Goal: Transaction & Acquisition: Purchase product/service

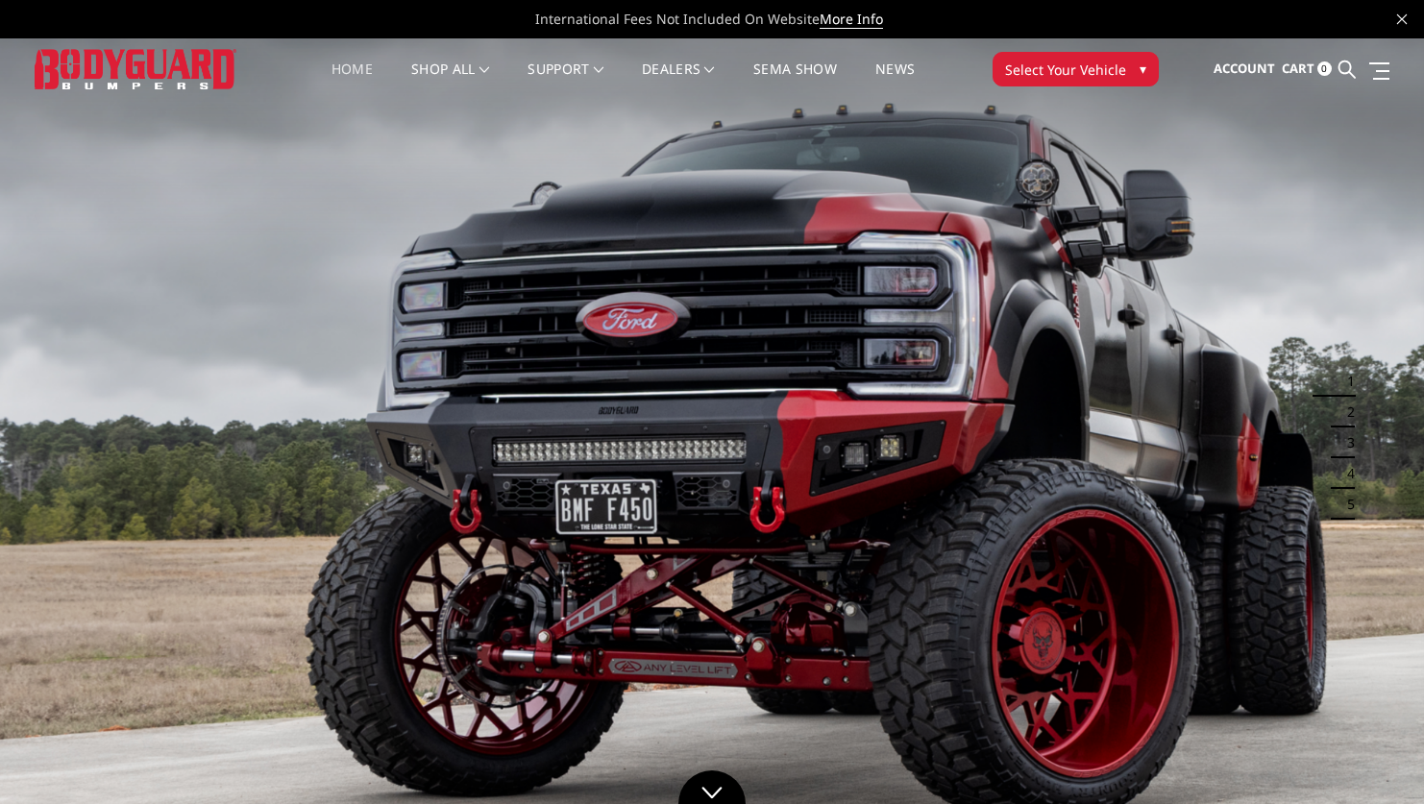
click at [356, 66] on link "Home" at bounding box center [352, 80] width 41 height 37
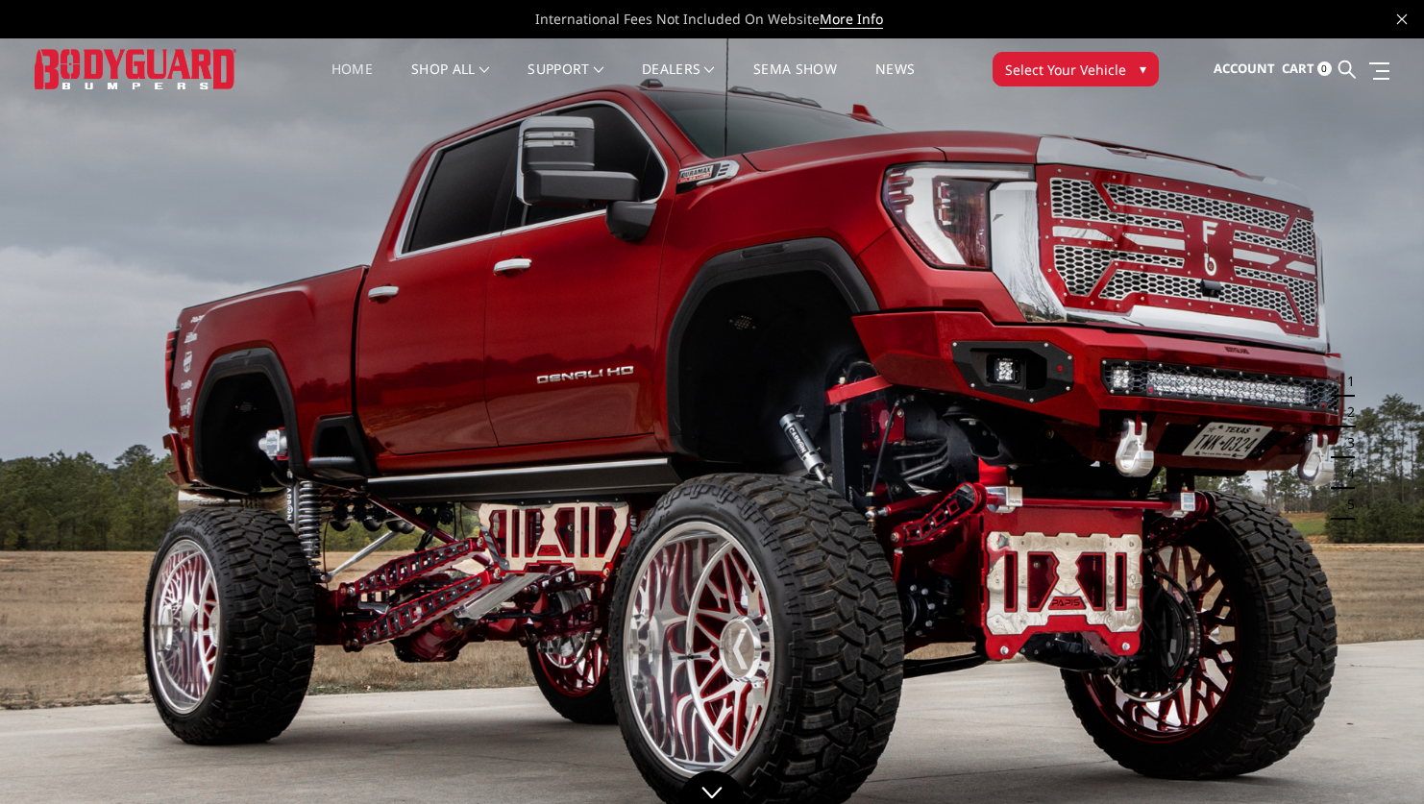
click at [356, 66] on link "Home" at bounding box center [352, 80] width 41 height 37
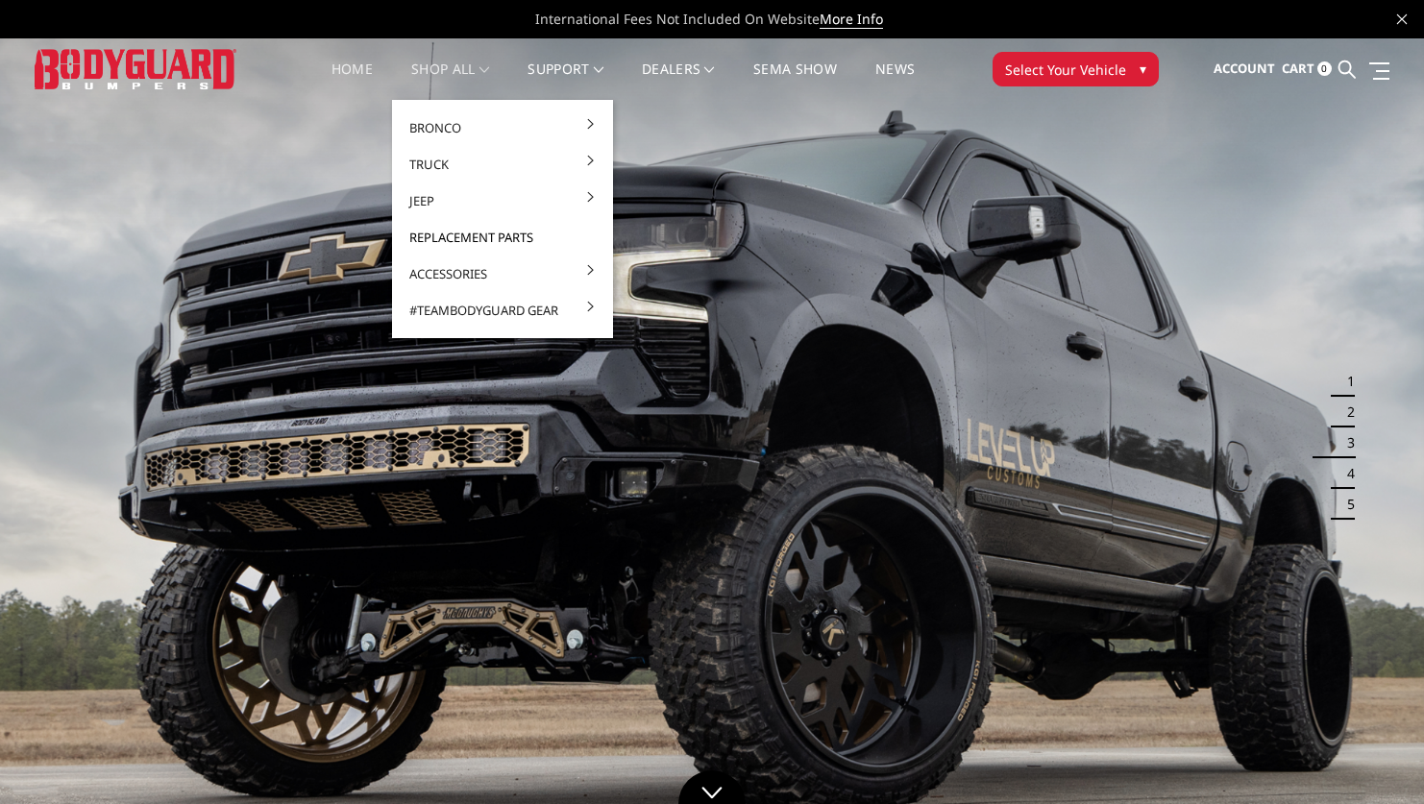
click at [461, 233] on link "Replacement Parts" at bounding box center [503, 237] width 206 height 37
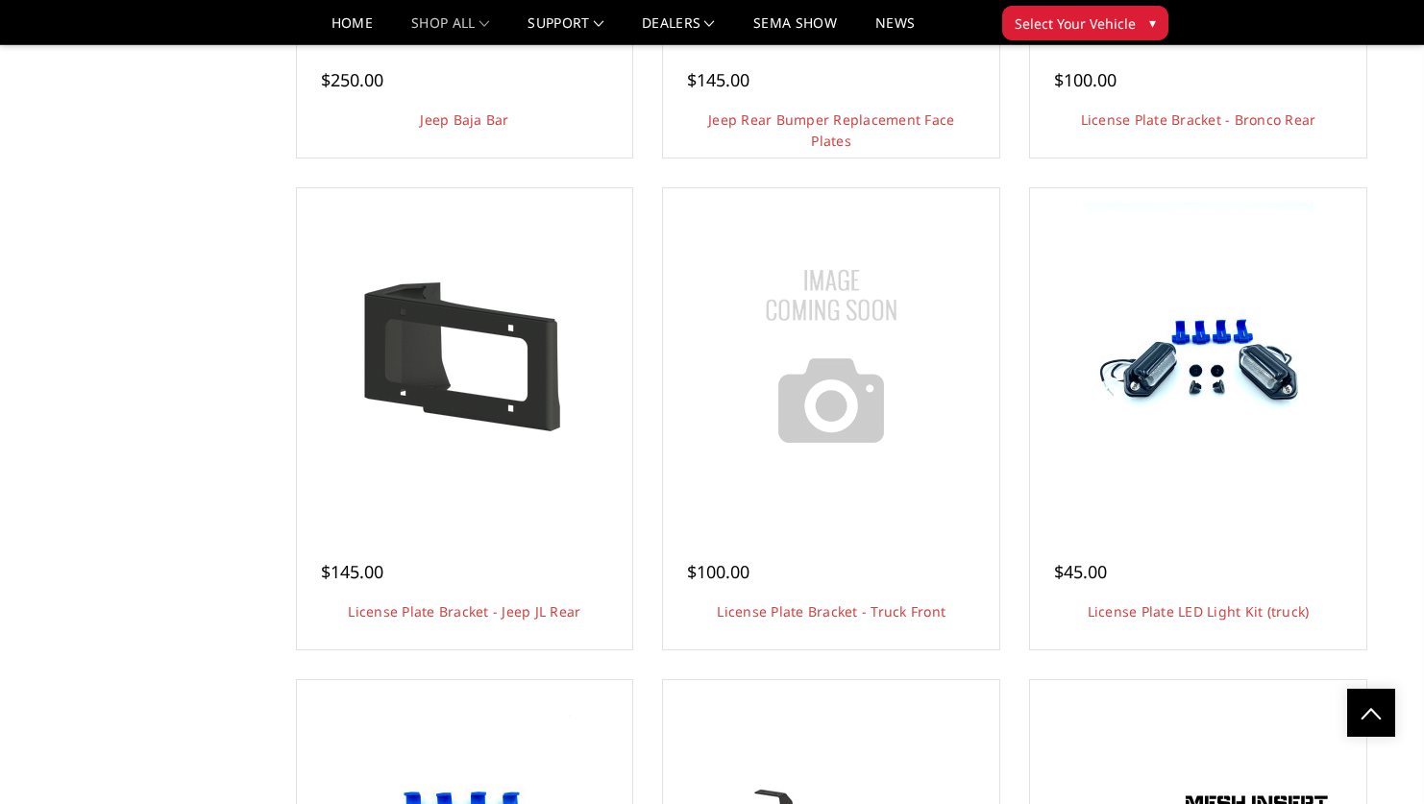
scroll to position [3075, 0]
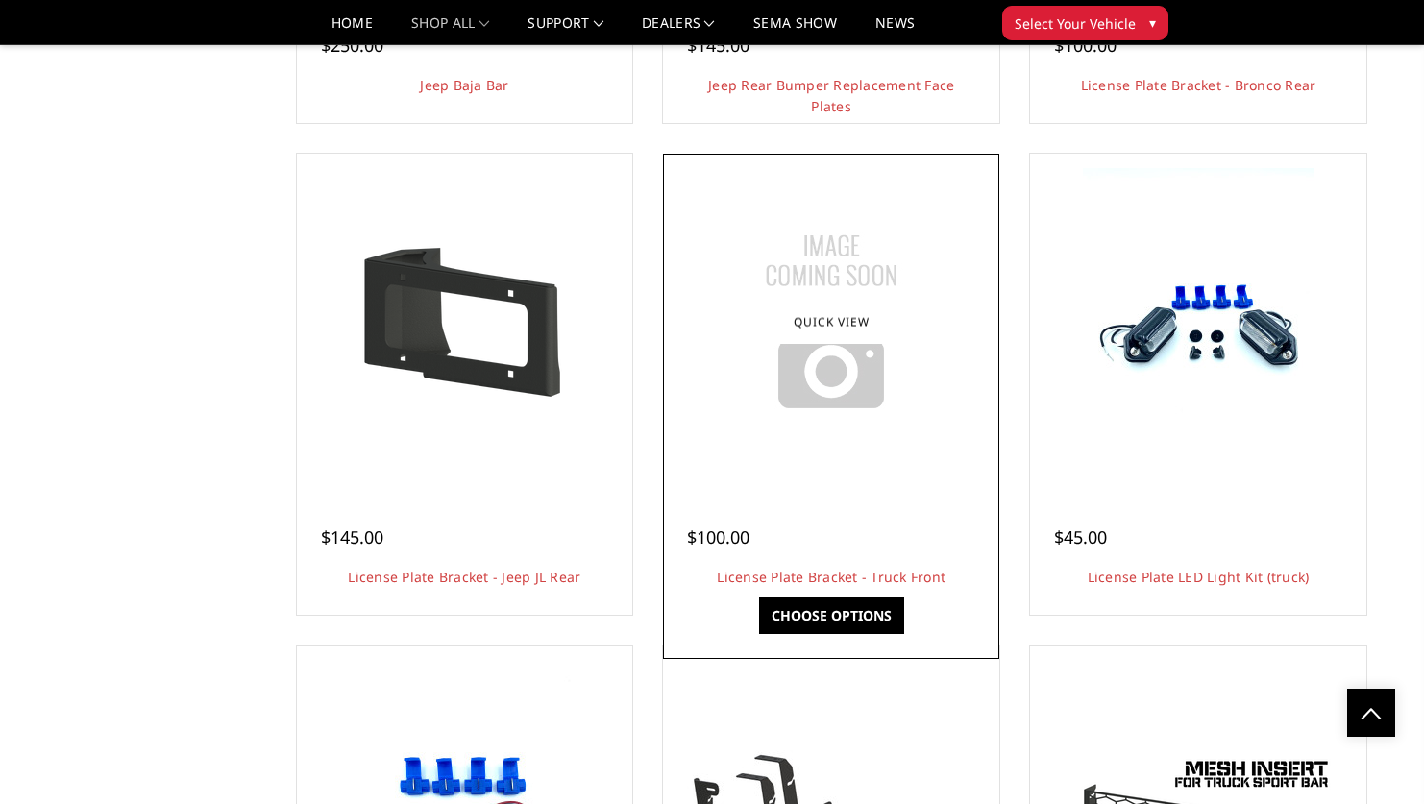
click at [796, 393] on img at bounding box center [831, 322] width 240 height 240
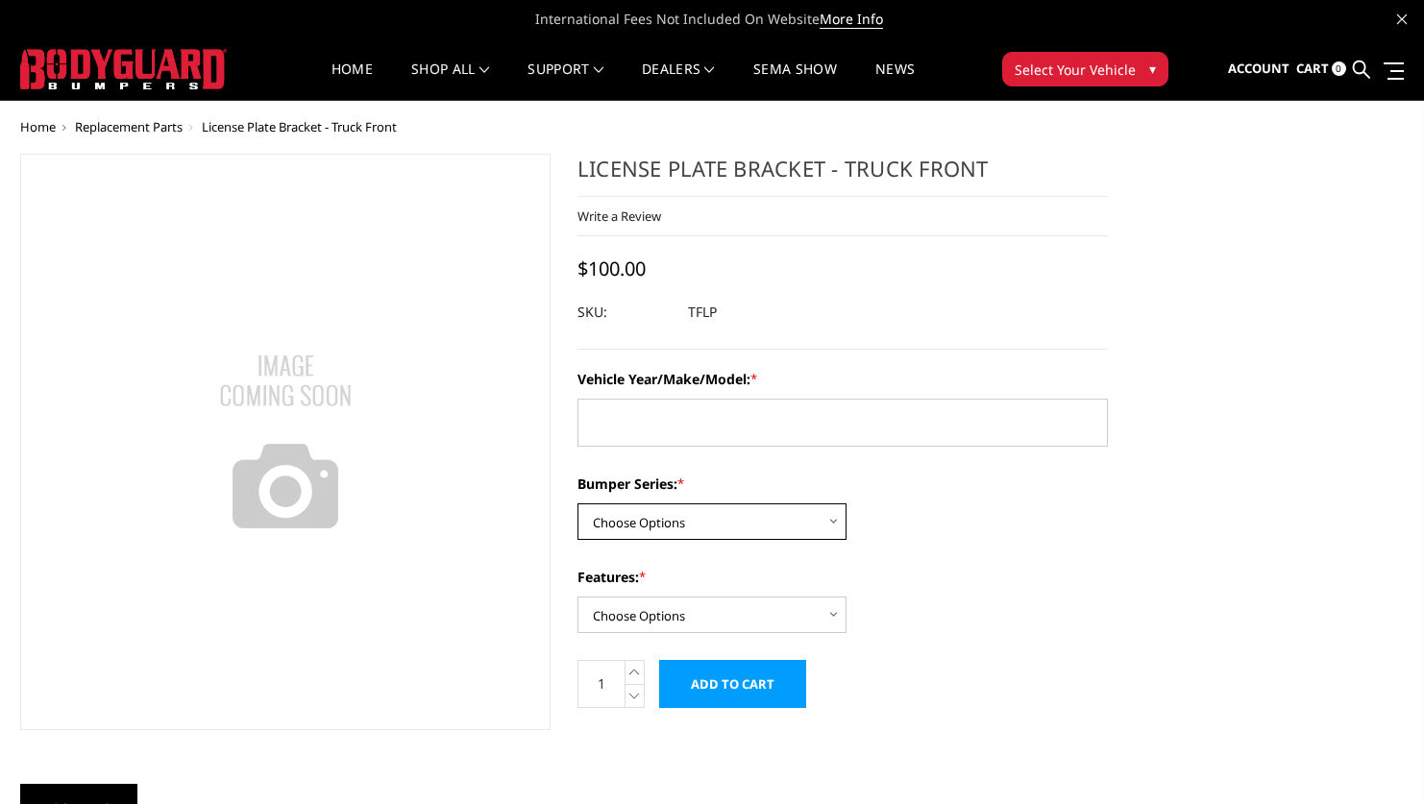
click at [823, 524] on select "Choose Options Freedom Series - truck front (winch) Freedom Series - truck fron…" at bounding box center [712, 522] width 269 height 37
select select "1679"
click at [578, 504] on select "Choose Options Freedom Series - truck front (winch) Freedom Series - truck fron…" at bounding box center [712, 522] width 269 height 37
click at [875, 410] on textarea "Vehicle Year/Make/Model: *" at bounding box center [843, 423] width 530 height 48
click at [583, 415] on textarea "ram 2500" at bounding box center [843, 423] width 530 height 48
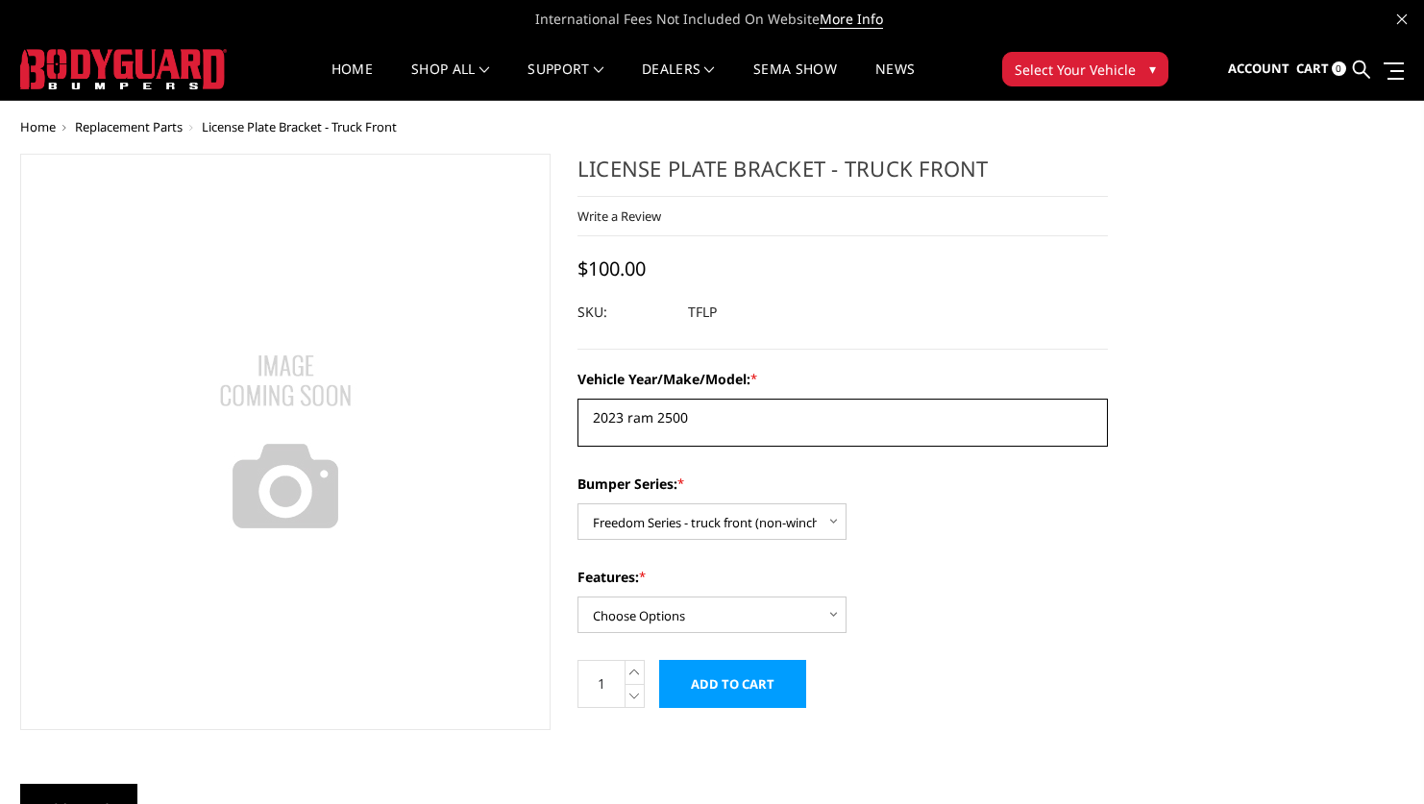
type textarea "2023 ram 2500"
click at [835, 620] on select "Choose Options Winch Mount Non-Winch Mount" at bounding box center [712, 615] width 269 height 37
select select "1677"
click at [578, 597] on select "Choose Options Winch Mount Non-Winch Mount" at bounding box center [712, 615] width 269 height 37
click at [766, 691] on input "Add to Cart" at bounding box center [732, 684] width 147 height 48
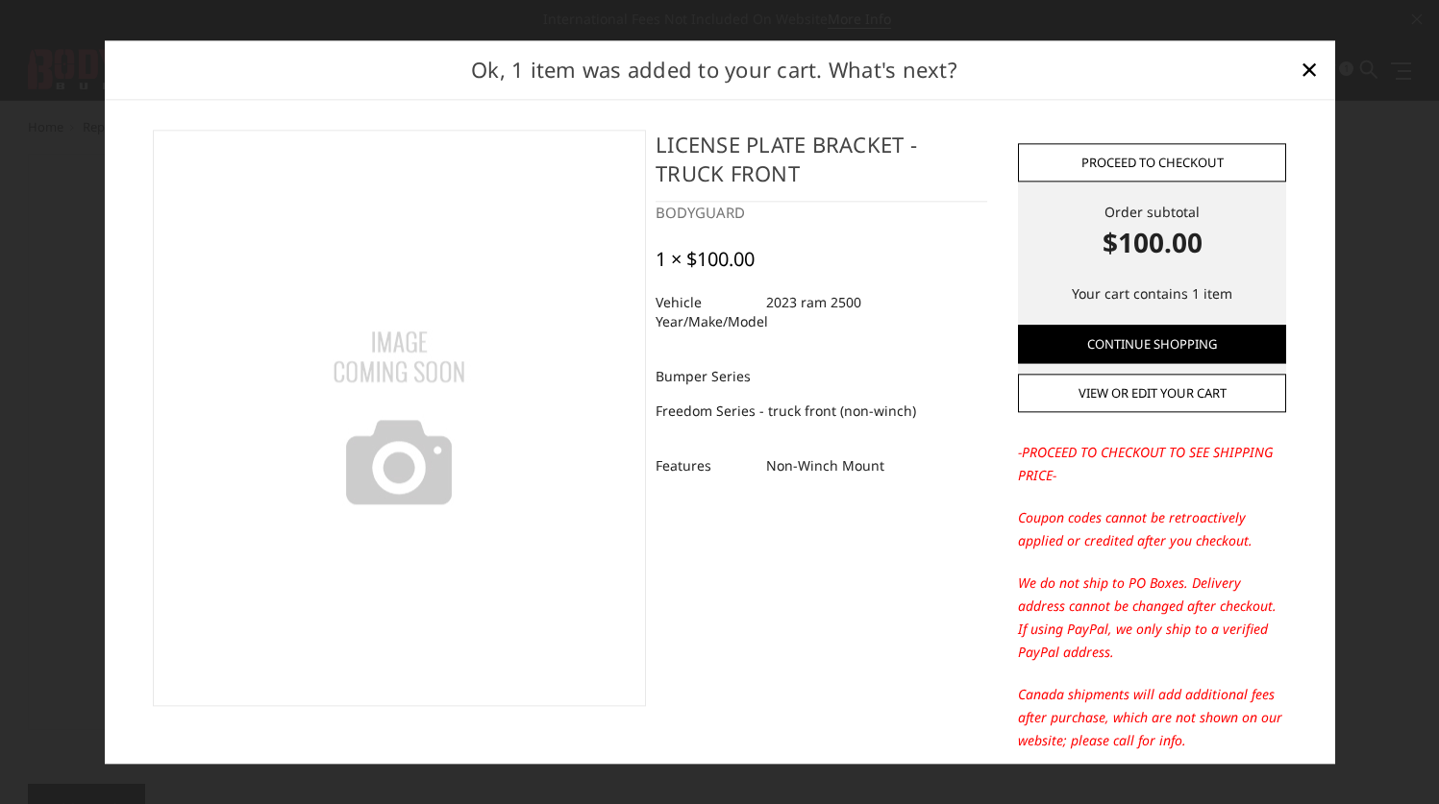
click at [1138, 159] on link "Proceed to checkout" at bounding box center [1152, 162] width 268 height 38
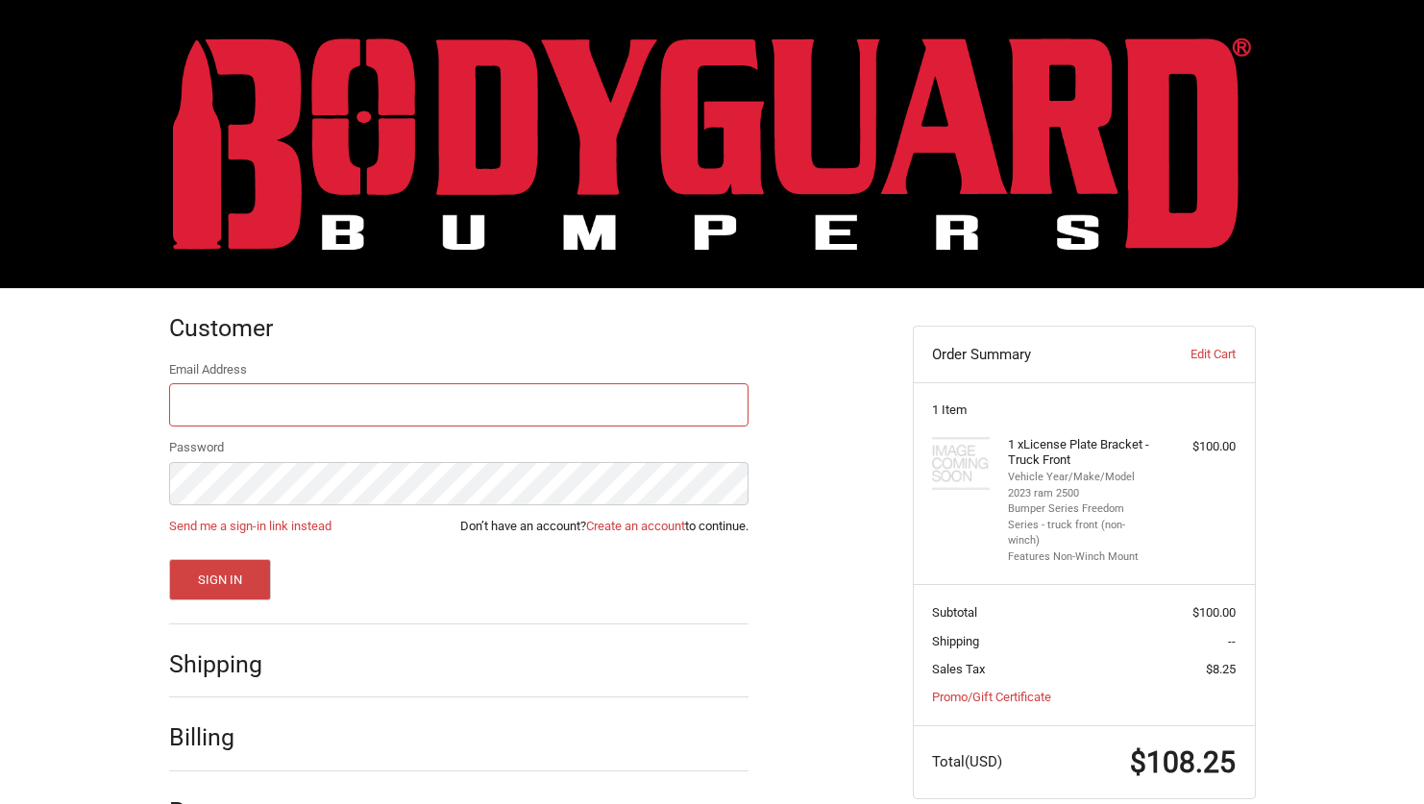
scroll to position [59, 0]
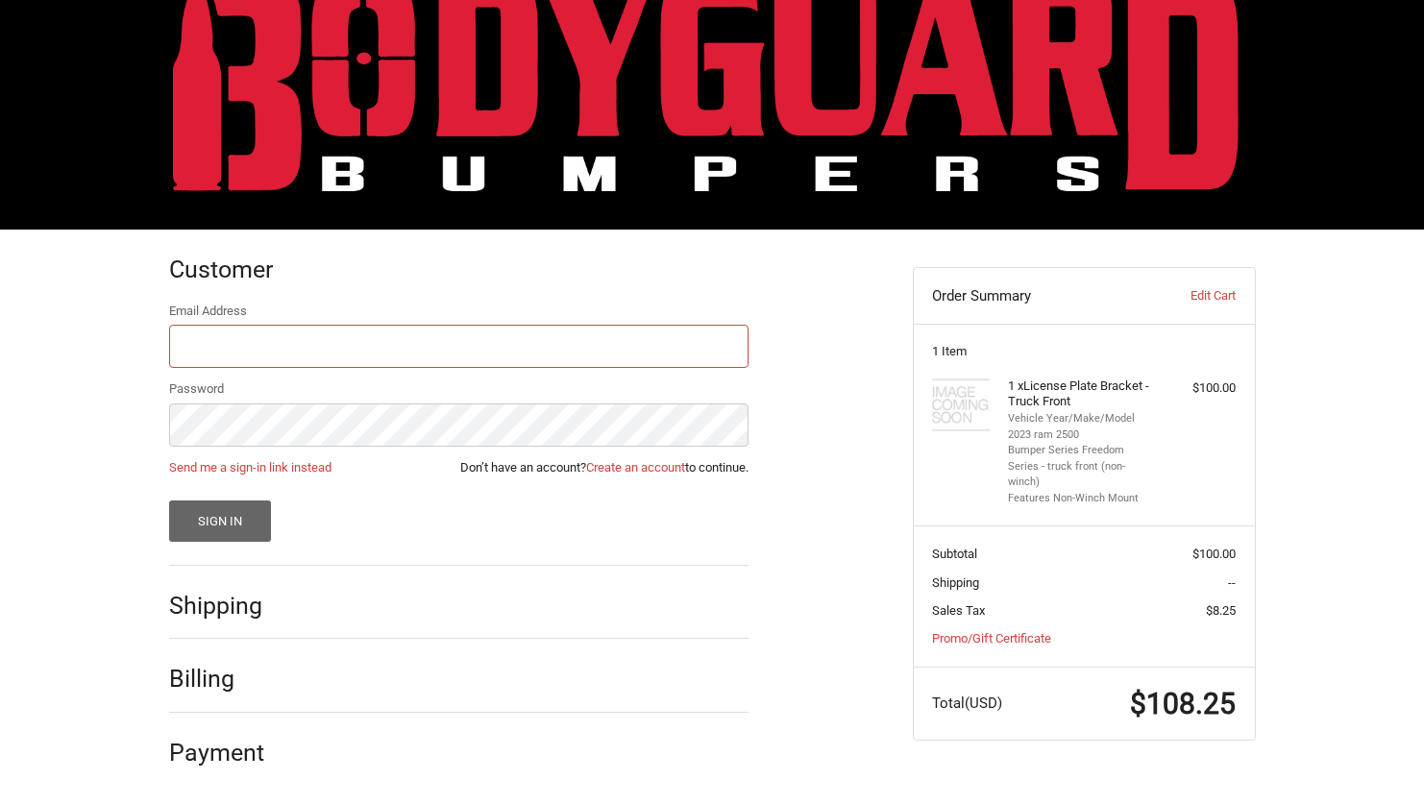
type input "jim.orr@gtdist.com"
click at [237, 523] on button "Sign In" at bounding box center [220, 521] width 103 height 41
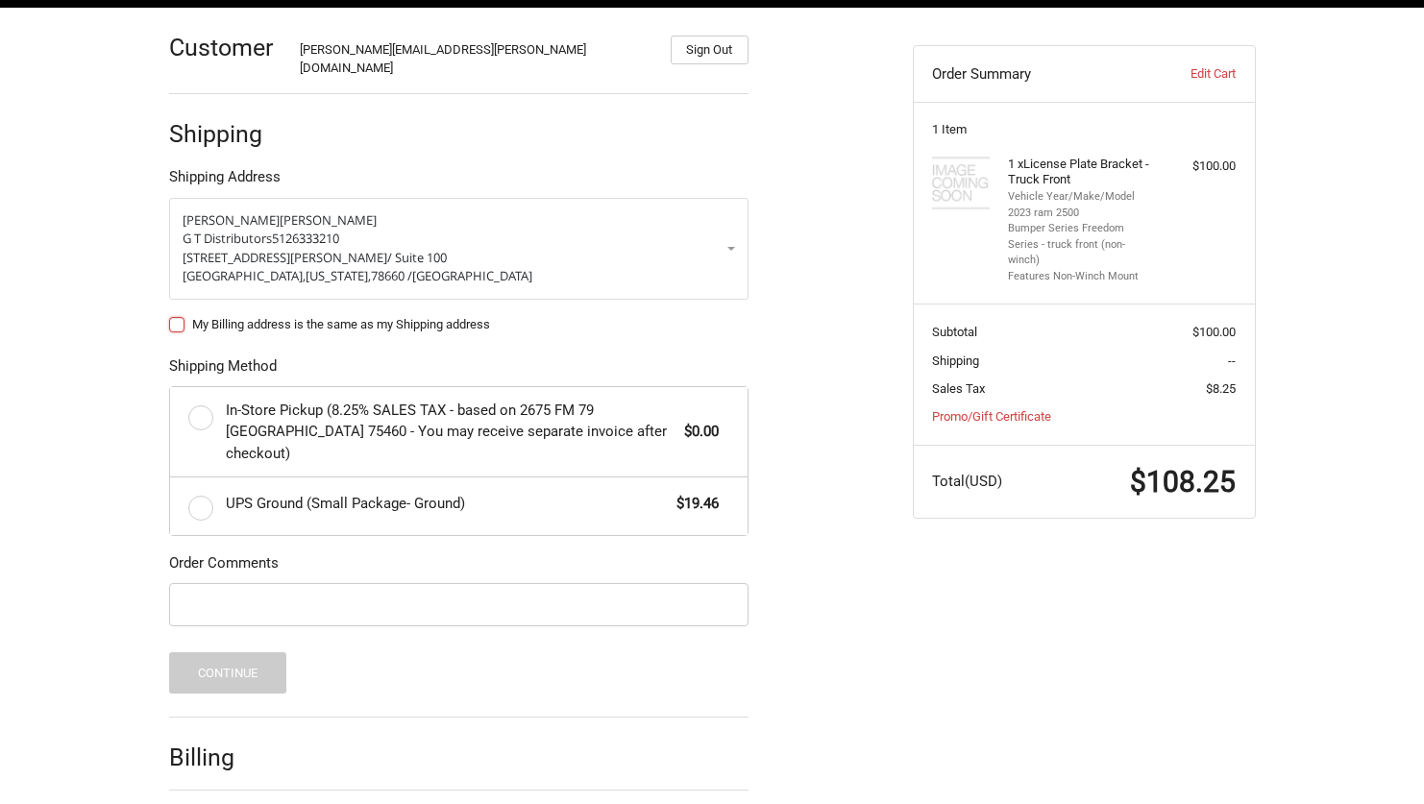
scroll to position [324, 0]
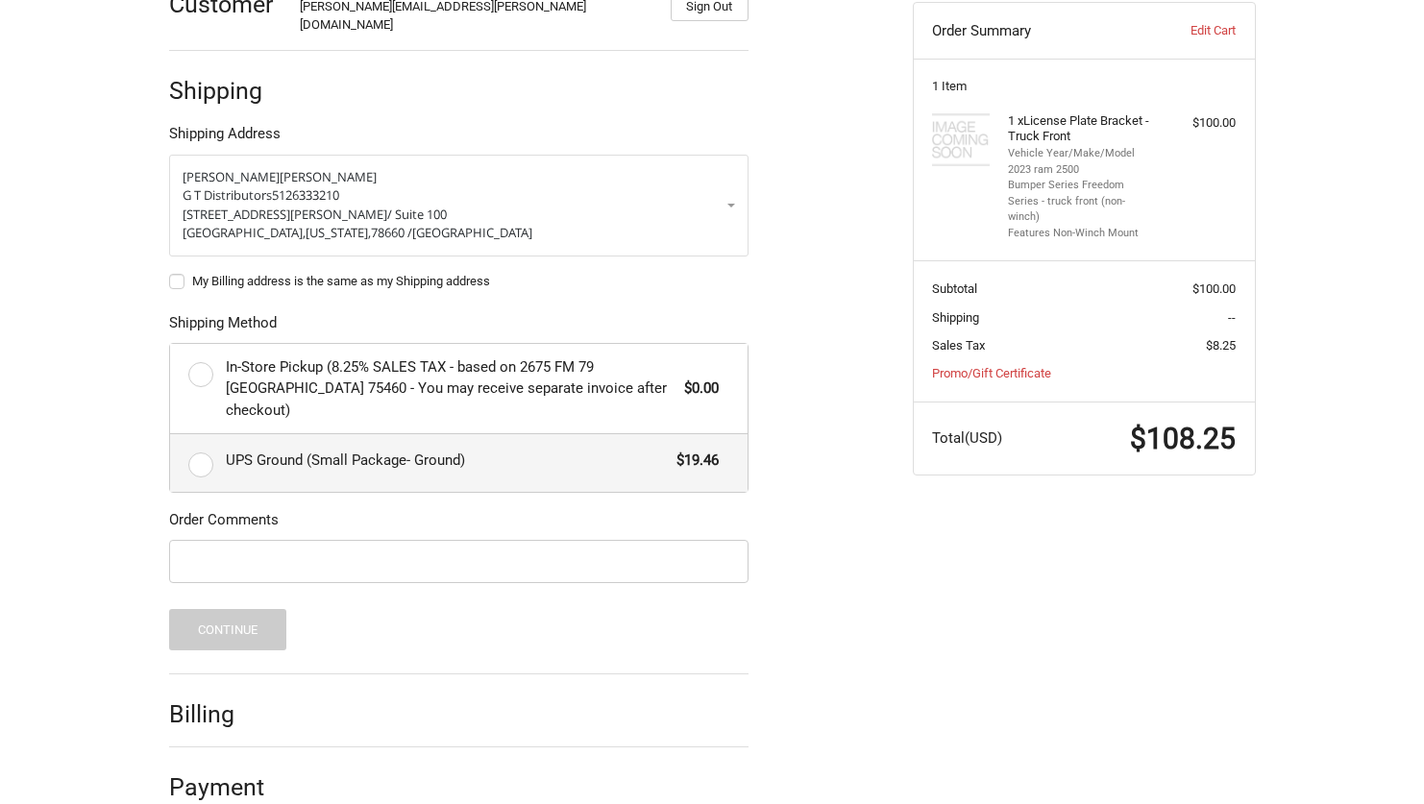
click at [209, 438] on label "UPS Ground (Small Package- Ground) $19.46" at bounding box center [459, 463] width 578 height 58
click at [171, 435] on input "UPS Ground (Small Package- Ground) $19.46" at bounding box center [170, 434] width 1 height 1
radio input "true"
click at [247, 609] on button "Continue" at bounding box center [228, 629] width 118 height 41
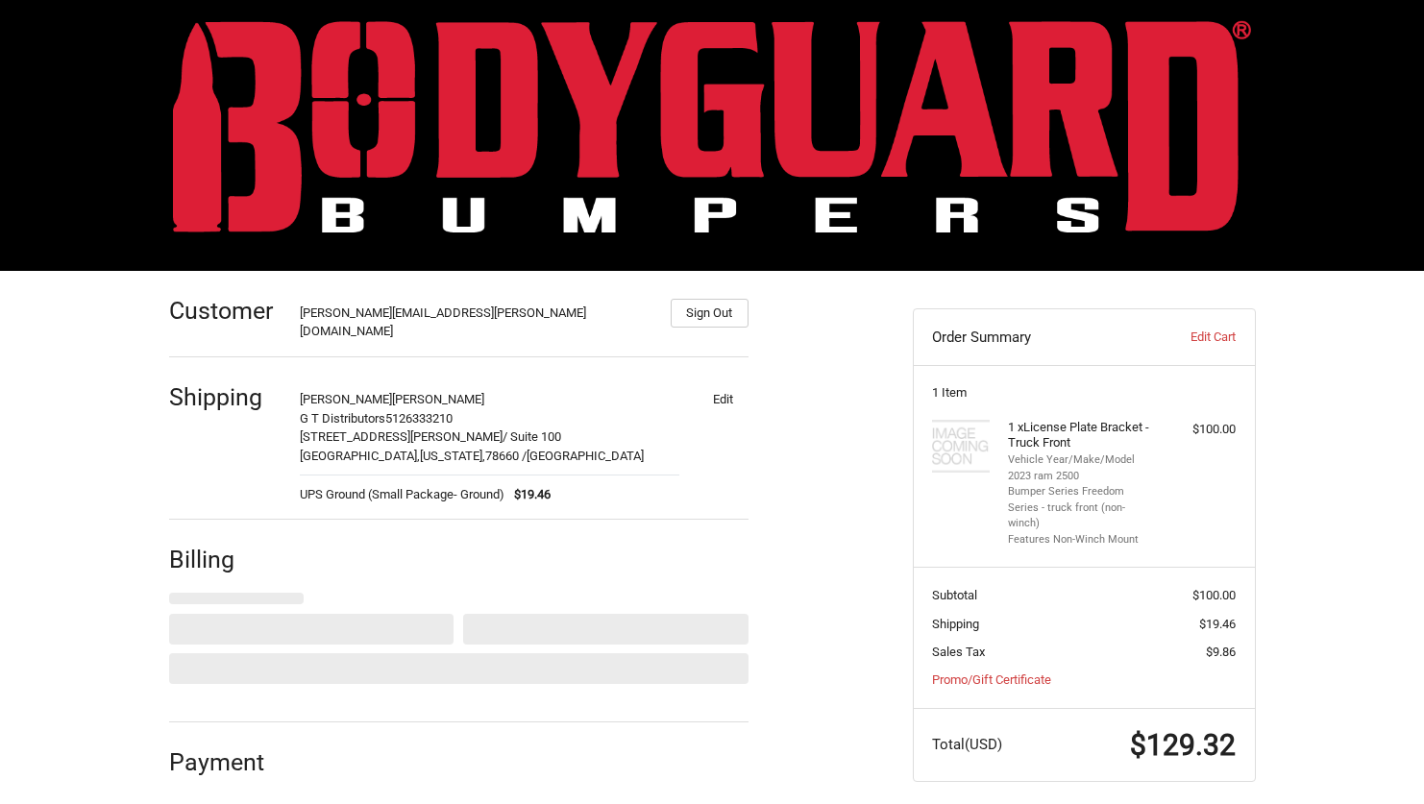
select select "US"
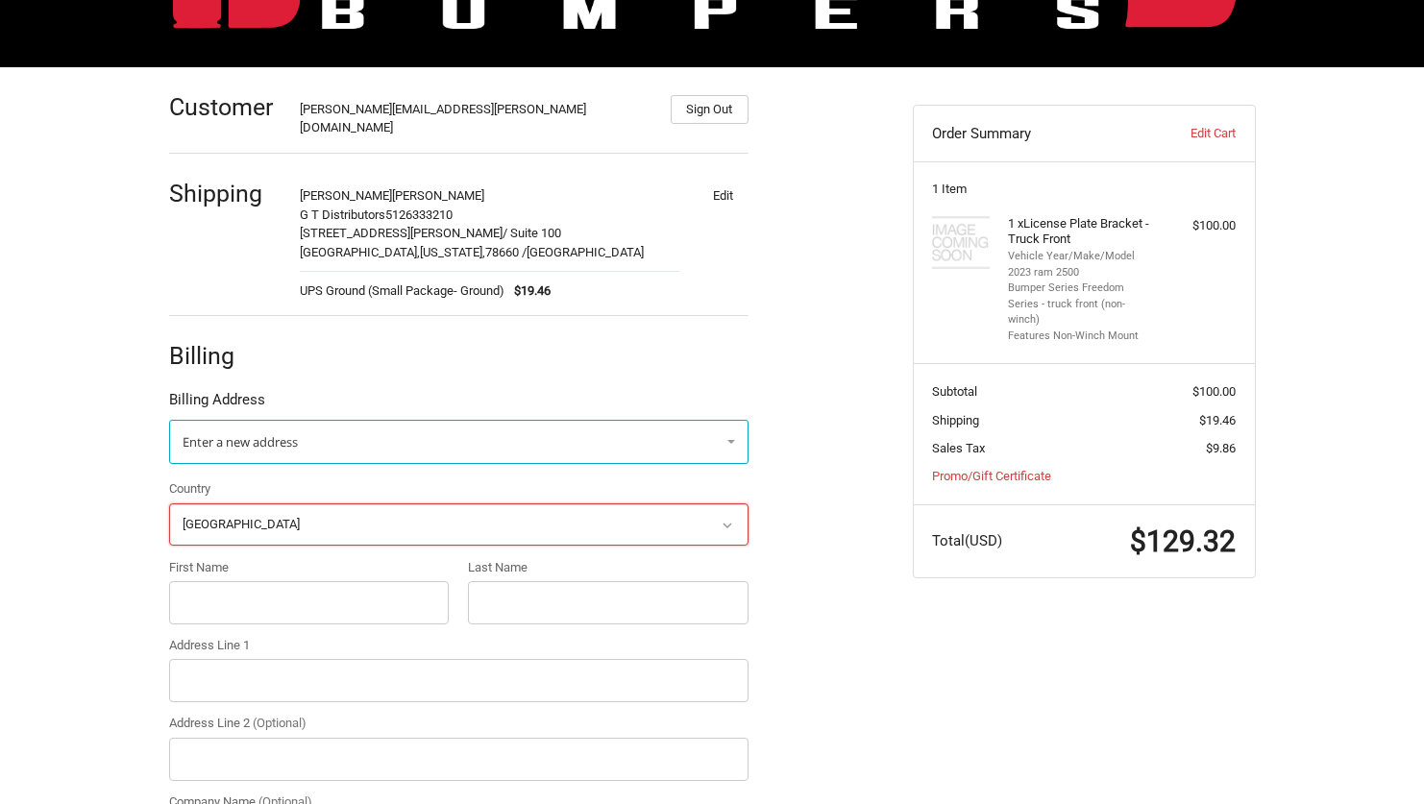
scroll to position [288, 0]
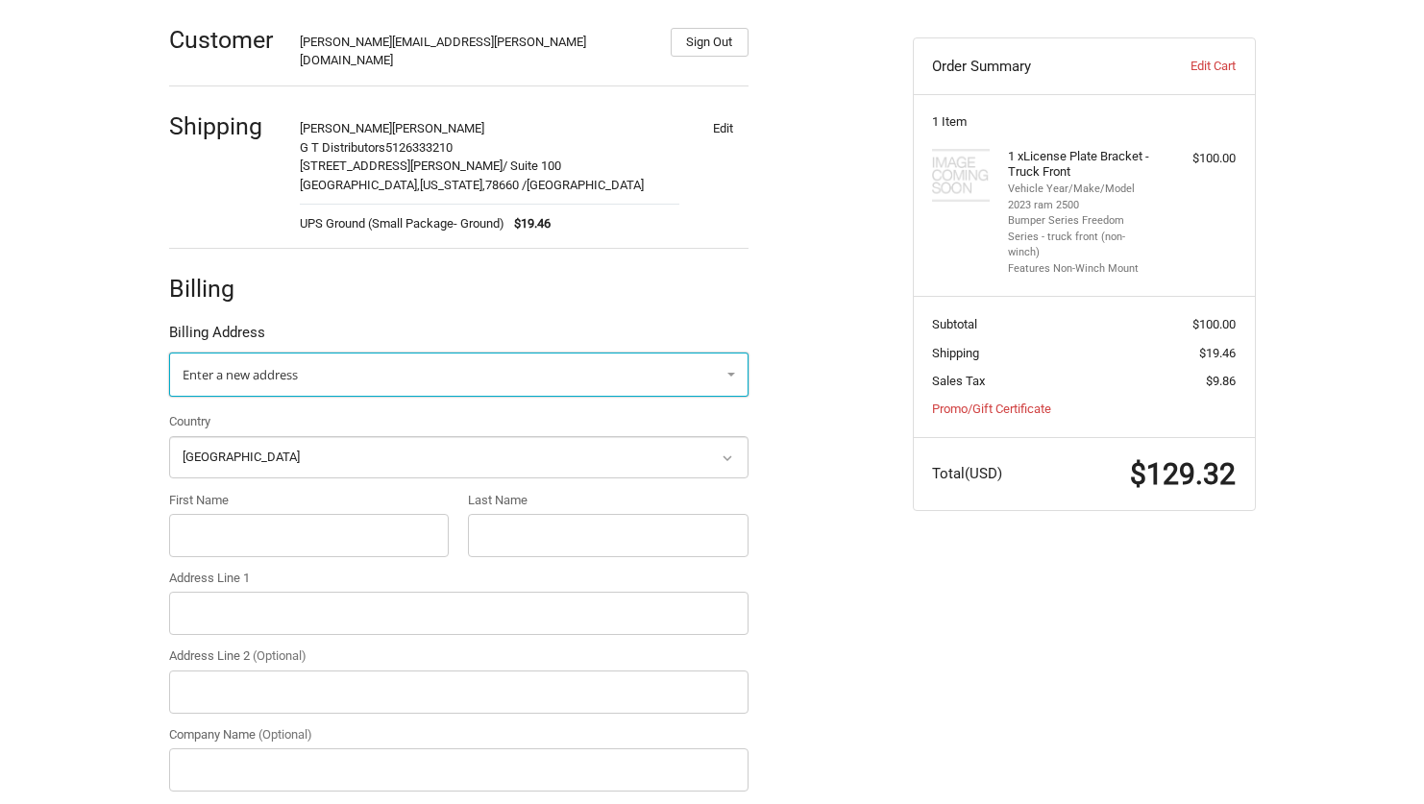
click at [529, 362] on link "Enter a new address" at bounding box center [458, 375] width 579 height 44
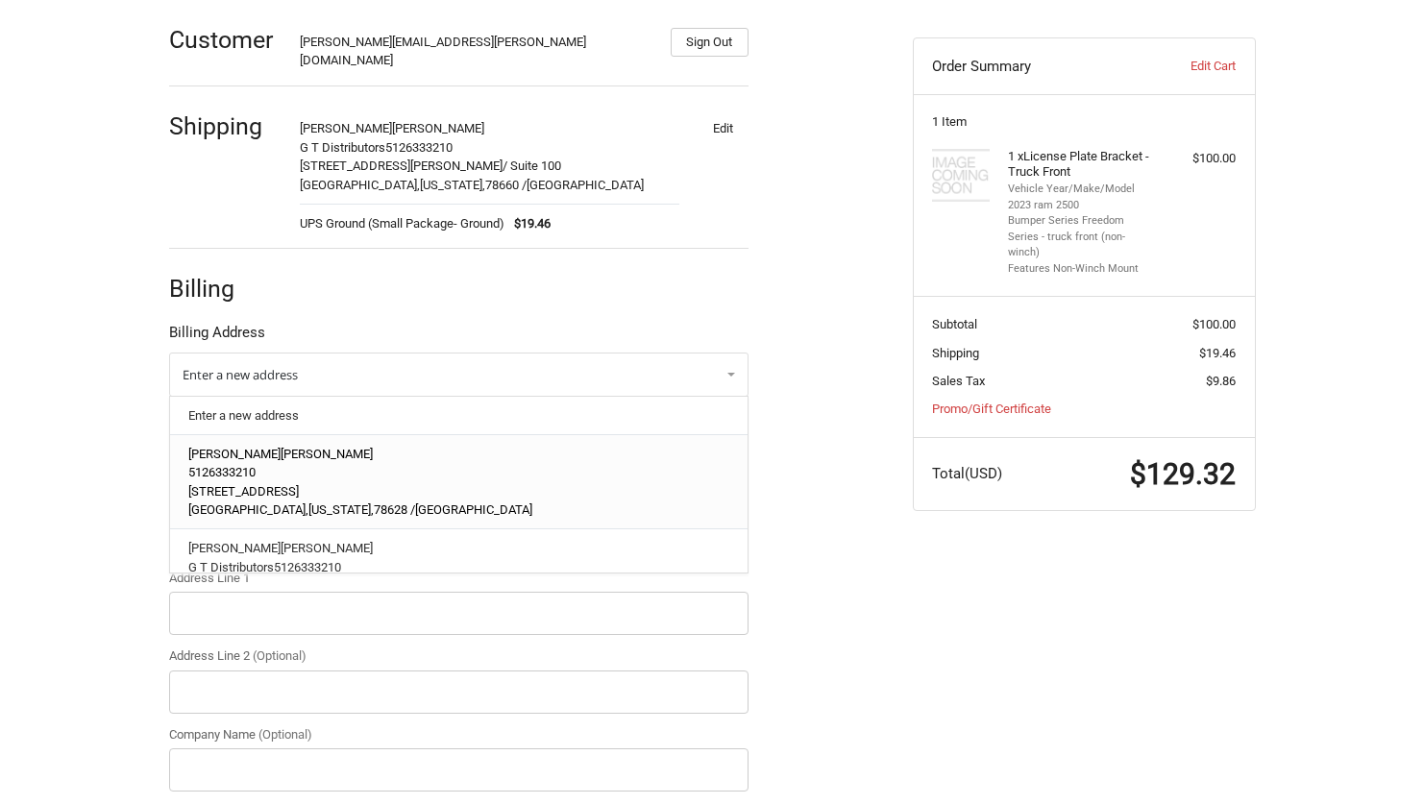
click at [297, 484] on span "515 River Chase Blvd" at bounding box center [243, 491] width 111 height 14
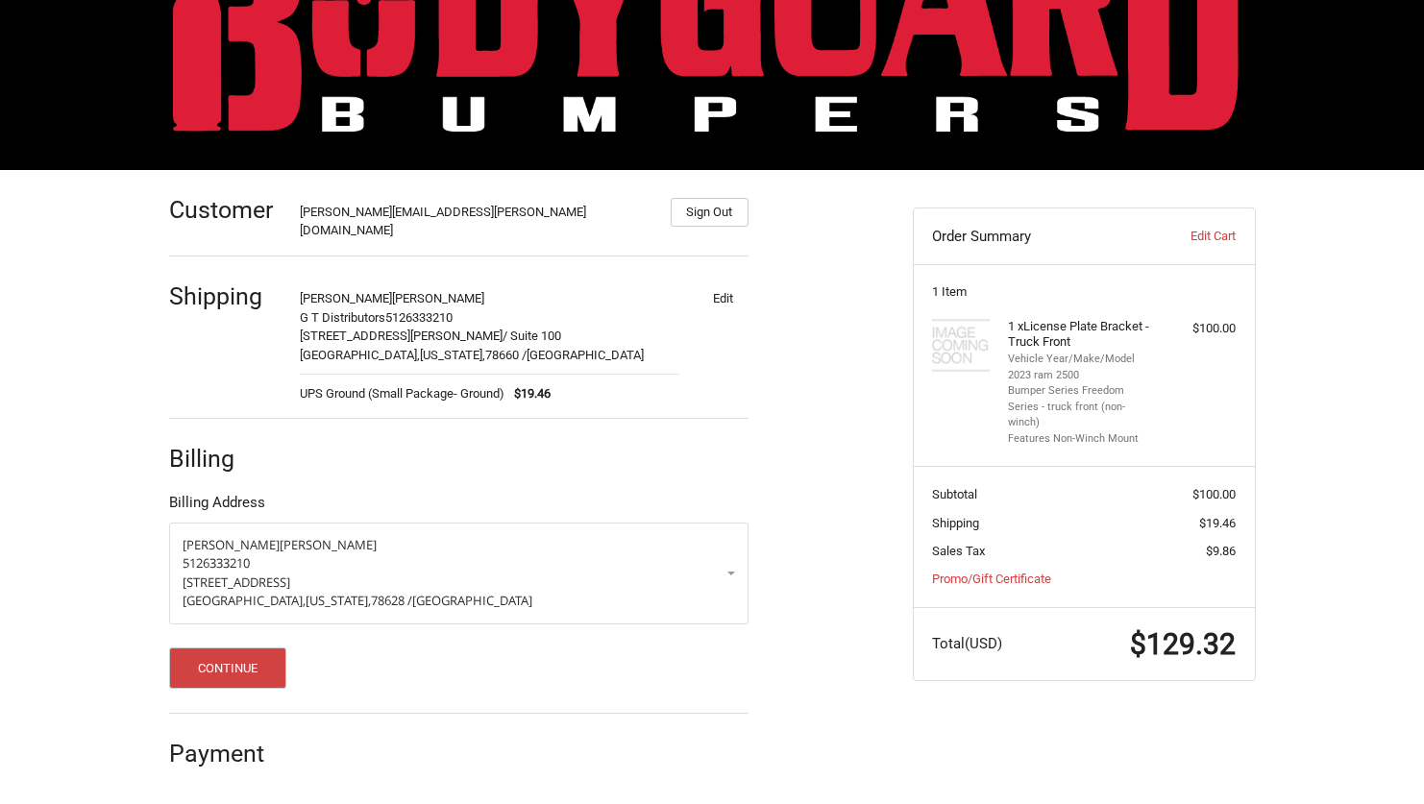
scroll to position [105, 0]
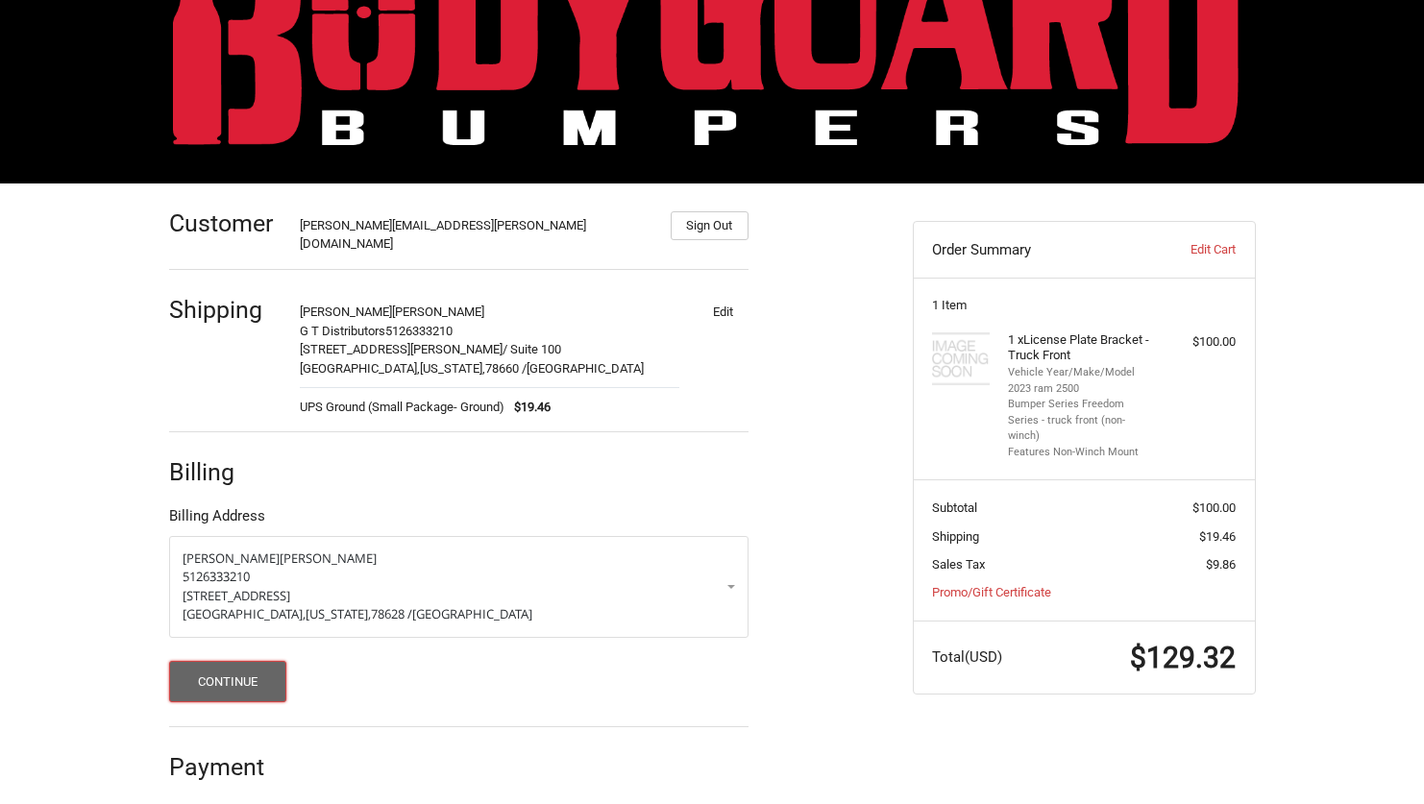
click at [222, 667] on button "Continue" at bounding box center [228, 681] width 118 height 41
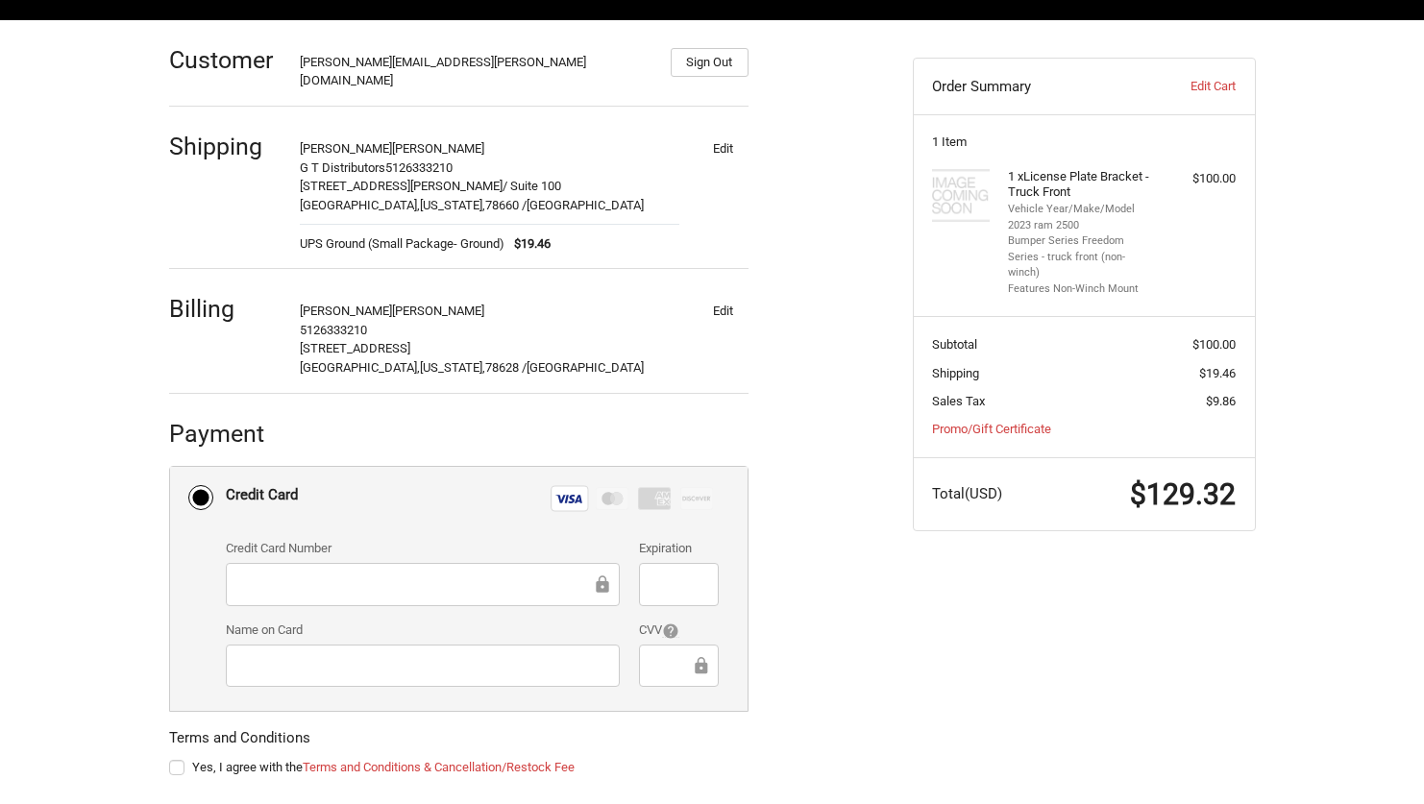
scroll to position [352, 0]
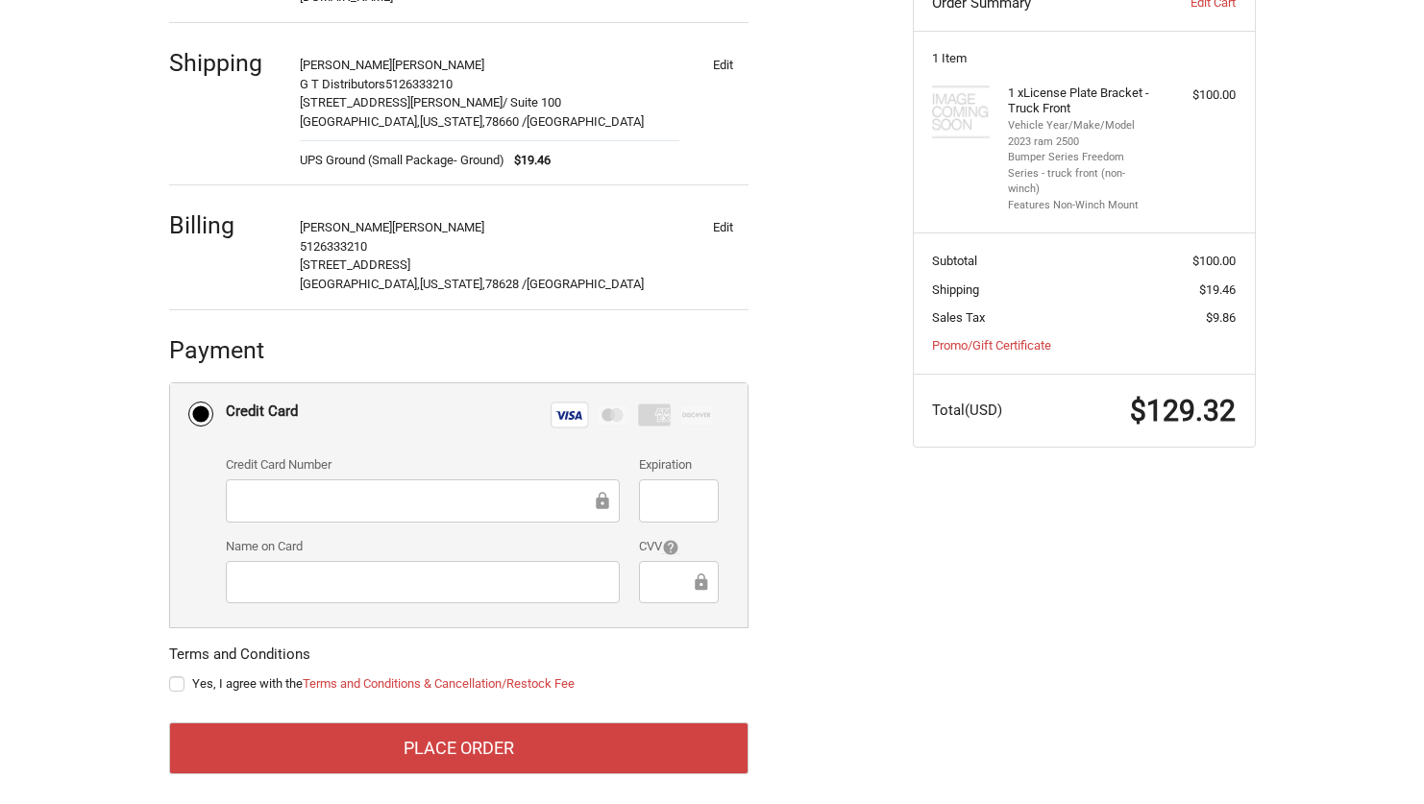
click at [183, 676] on label "Yes, I agree with the Terms and Conditions & Cancellation/Restock Fee" at bounding box center [458, 683] width 579 height 15
click at [170, 675] on input "Yes, I agree with the Terms and Conditions & Cancellation/Restock Fee" at bounding box center [169, 675] width 1 height 1
checkbox input "true"
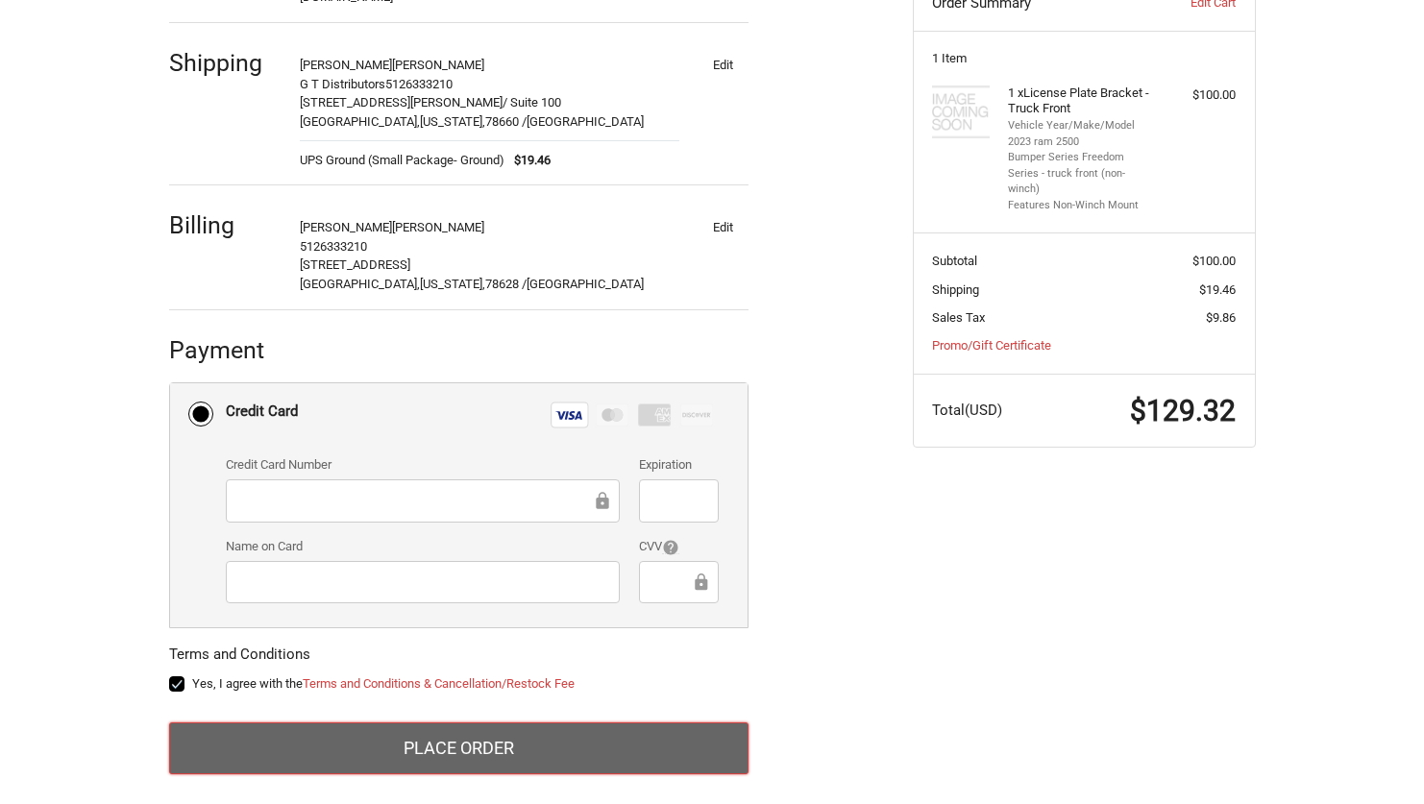
click at [473, 731] on button "Place Order" at bounding box center [458, 749] width 579 height 52
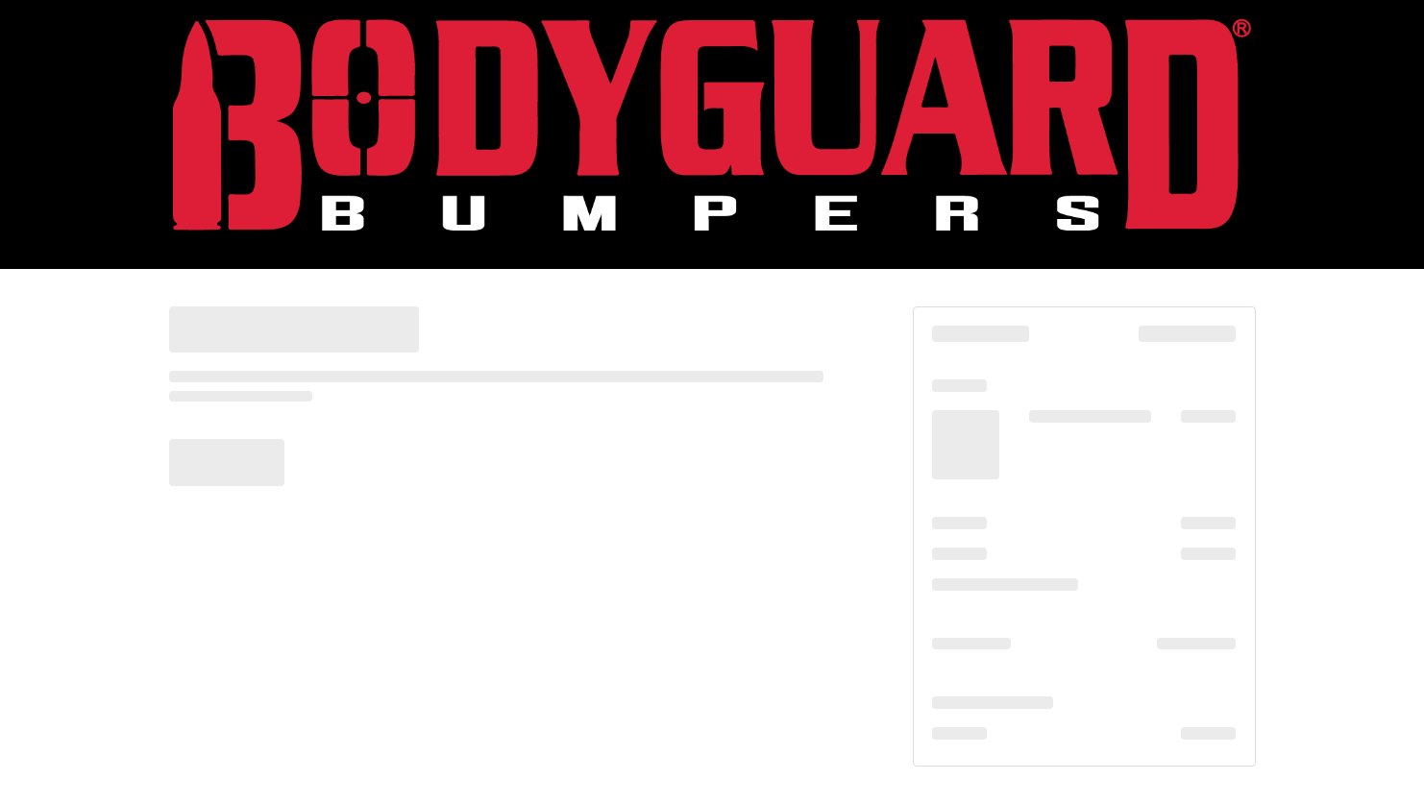
scroll to position [19, 0]
